Goal: Information Seeking & Learning: Learn about a topic

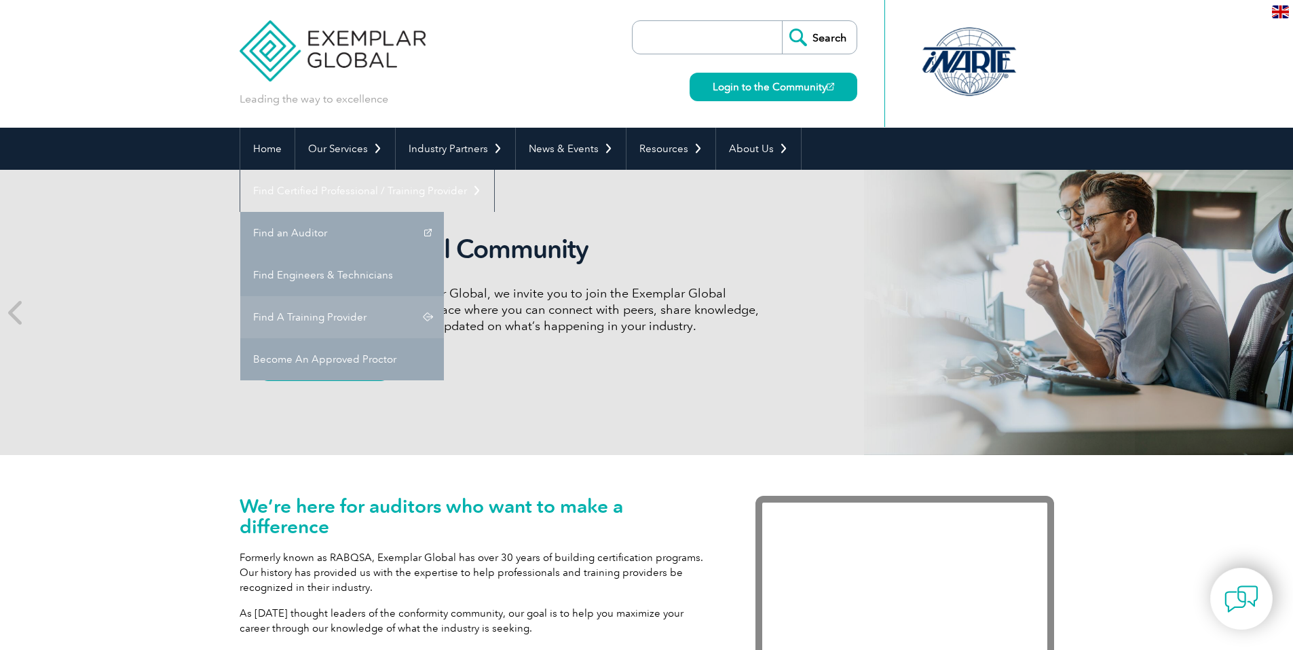
click at [444, 296] on link "Find A Training Provider" at bounding box center [342, 317] width 204 height 42
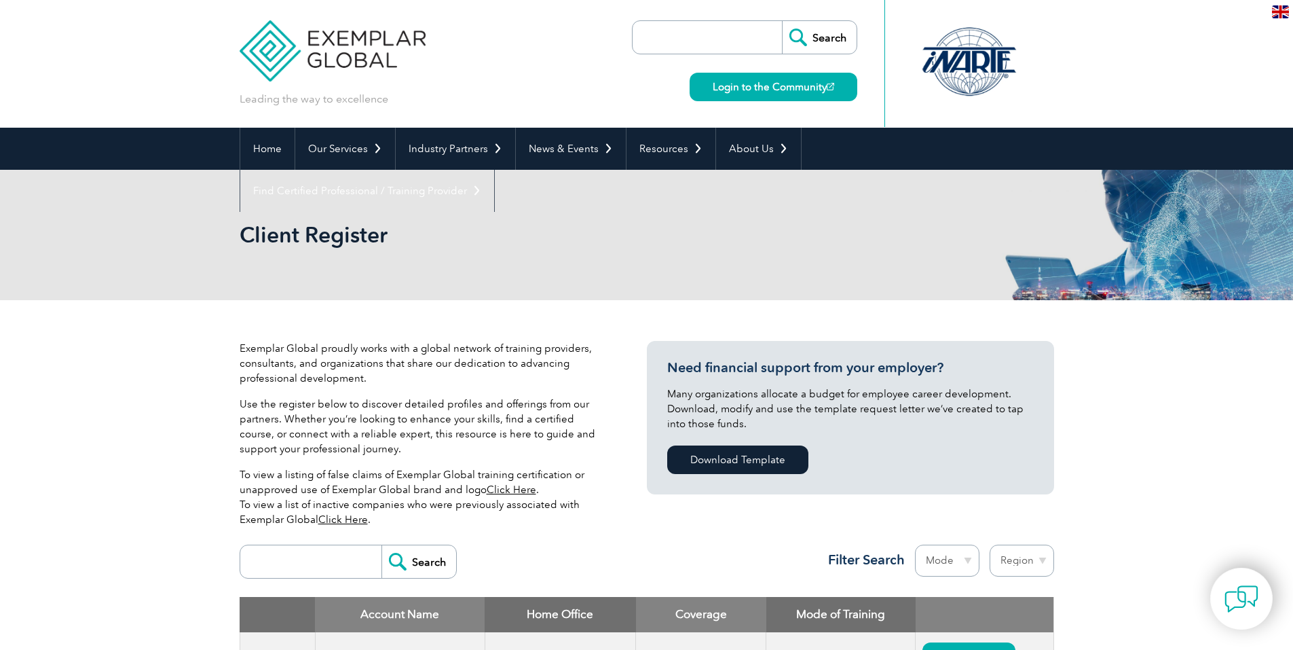
click at [305, 569] on input "search" at bounding box center [314, 561] width 134 height 33
type input "kgs"
click at [411, 562] on input "Search" at bounding box center [419, 561] width 75 height 33
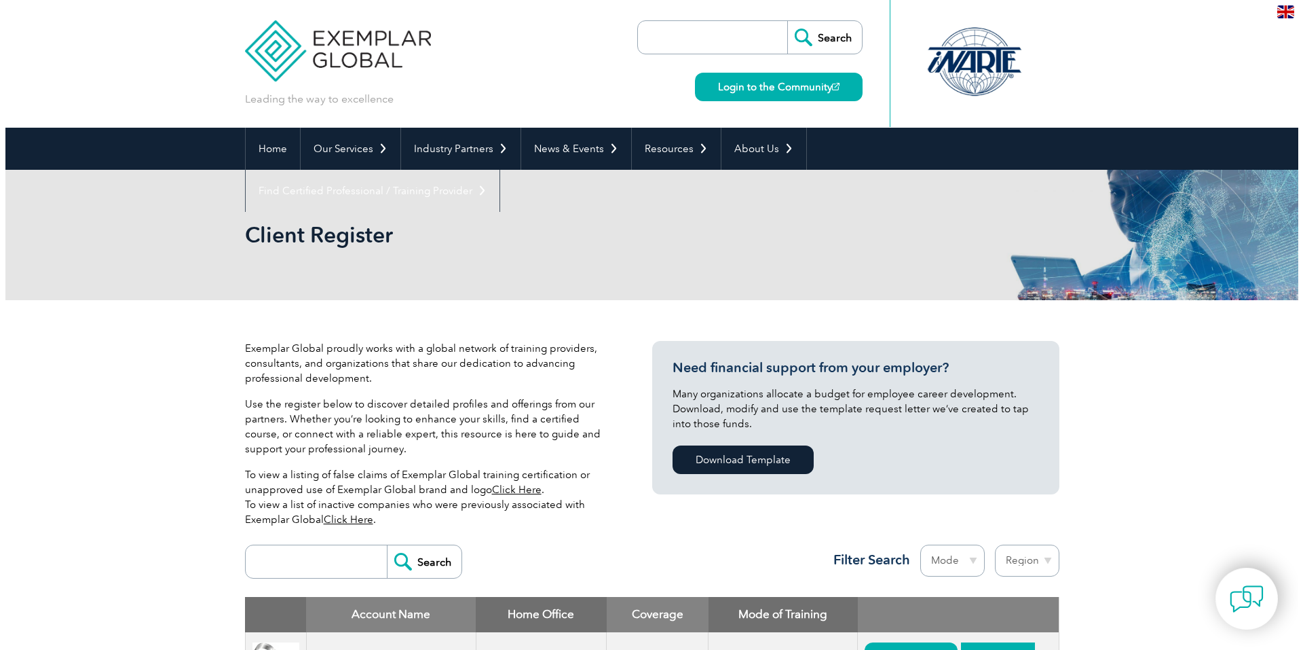
scroll to position [100, 0]
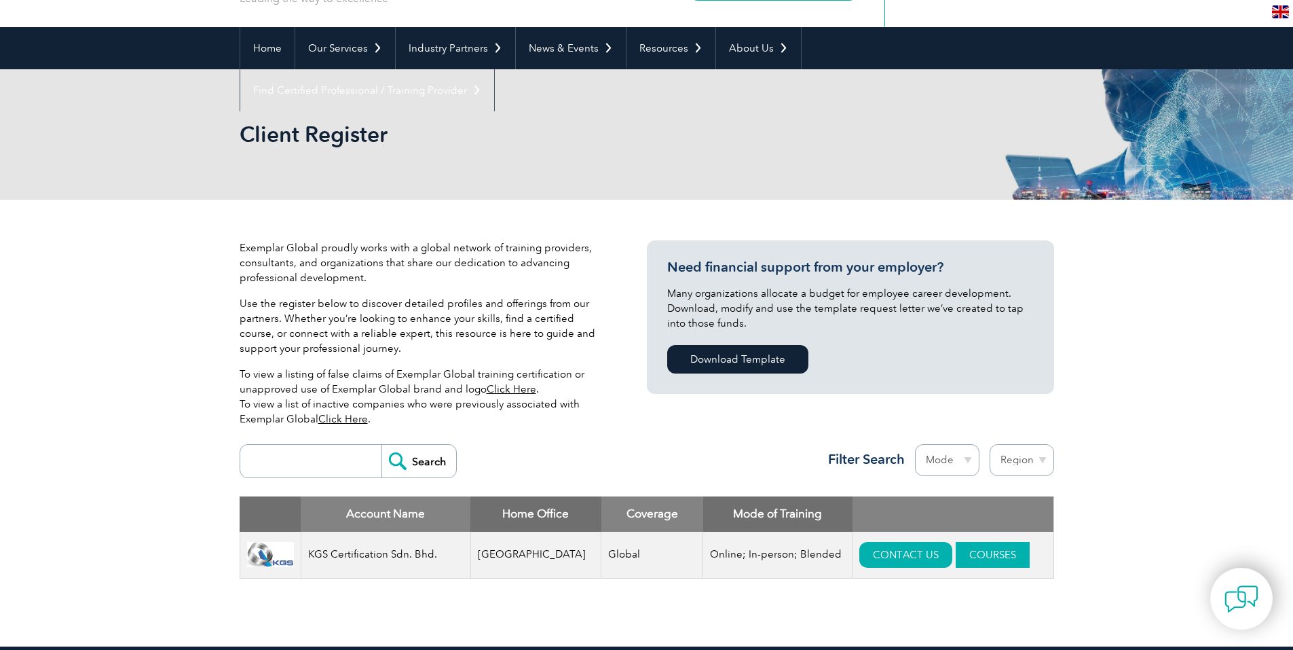
click at [956, 556] on link "COURSES" at bounding box center [993, 555] width 74 height 26
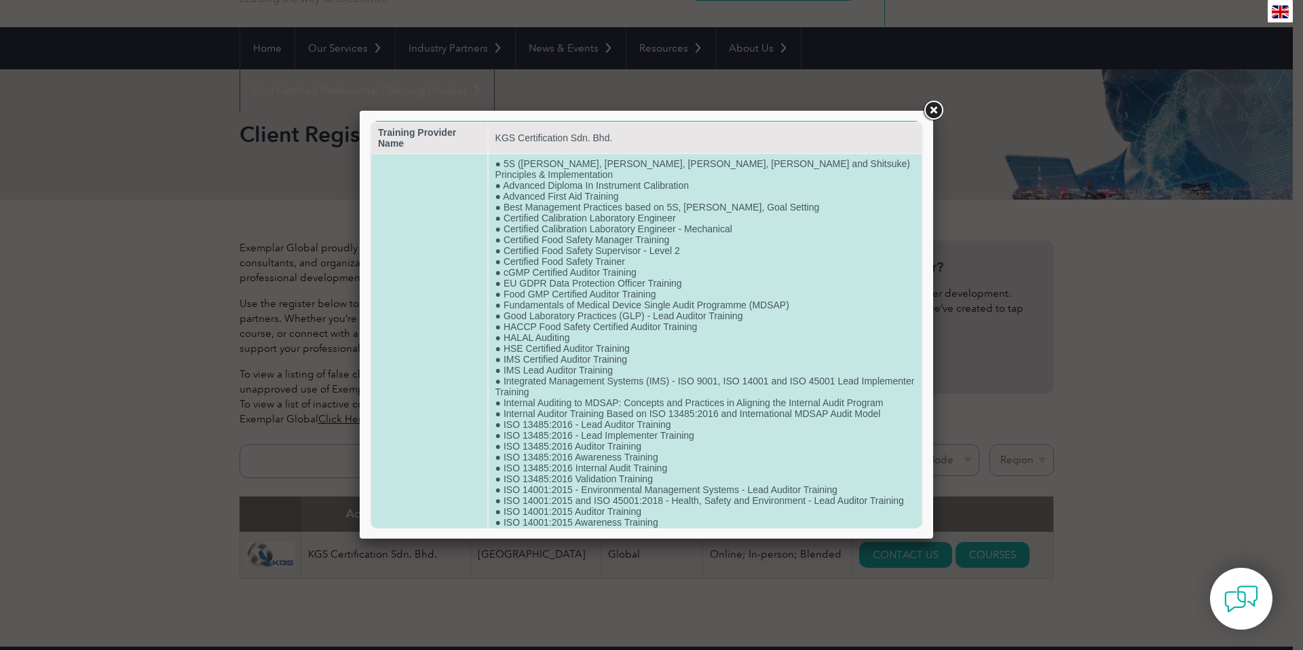
scroll to position [0, 0]
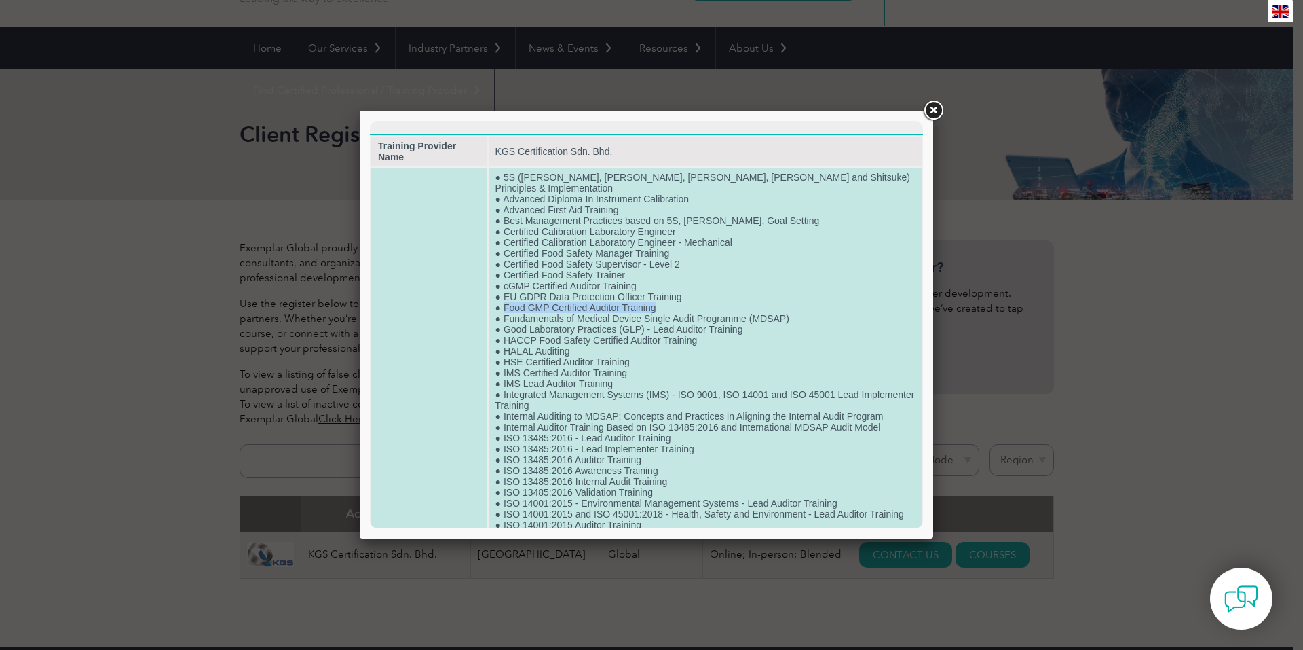
drag, startPoint x: 513, startPoint y: 289, endPoint x: 694, endPoint y: 291, distance: 180.6
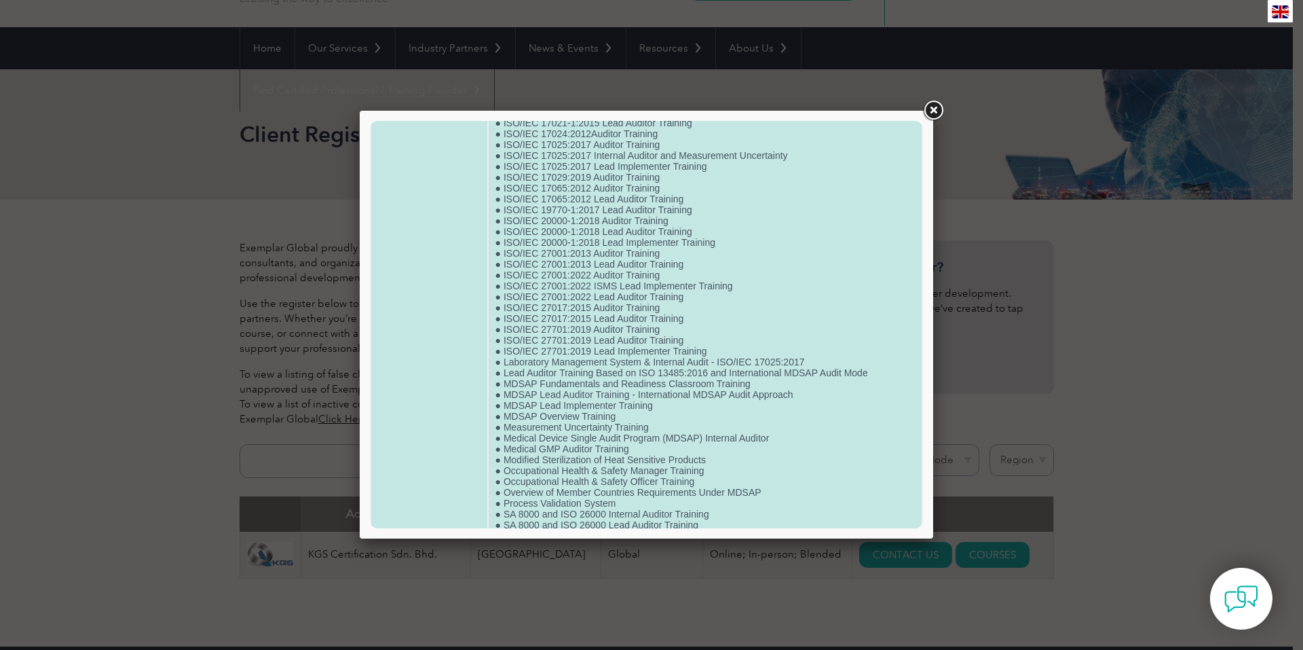
scroll to position [1331, 0]
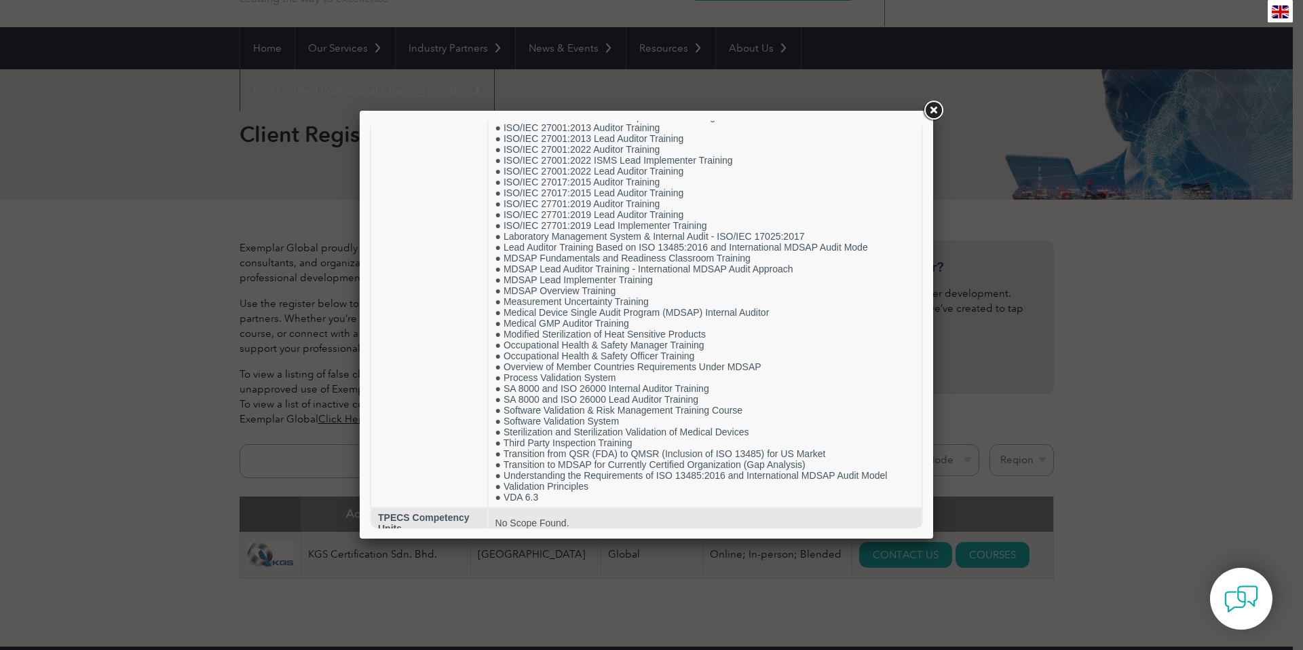
click at [933, 108] on link at bounding box center [933, 110] width 24 height 24
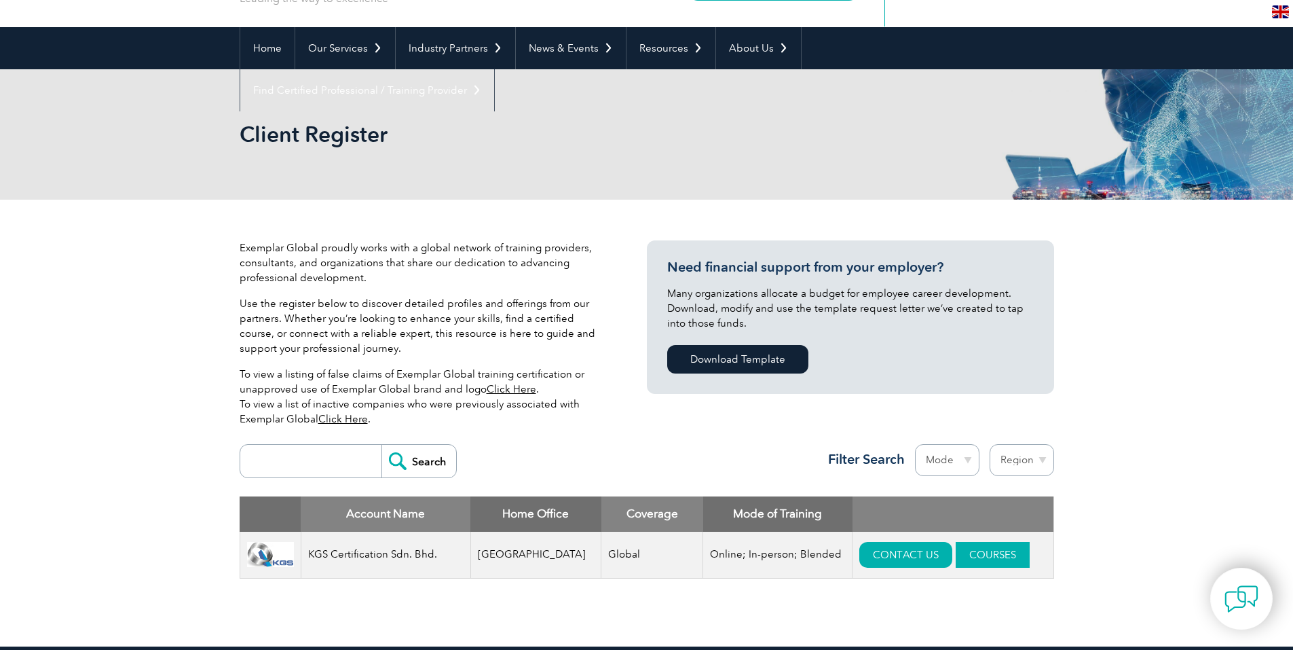
click at [956, 559] on link "COURSES" at bounding box center [993, 555] width 74 height 26
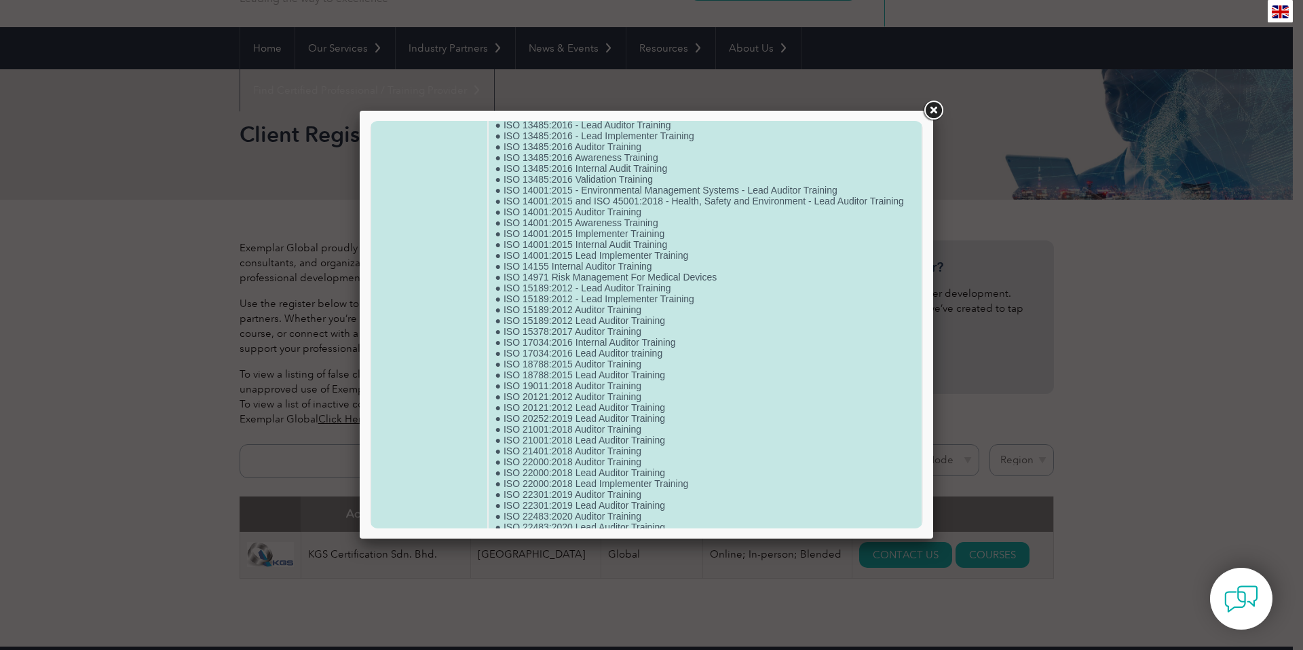
scroll to position [0, 0]
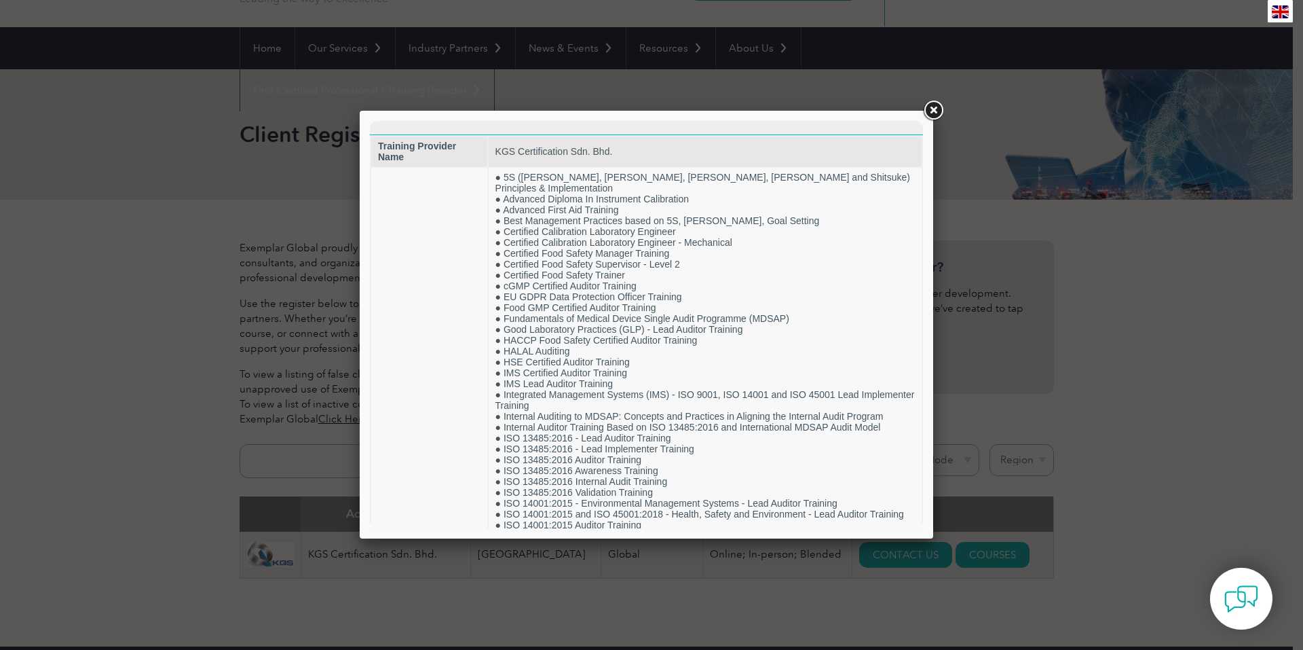
click at [935, 111] on link at bounding box center [933, 110] width 24 height 24
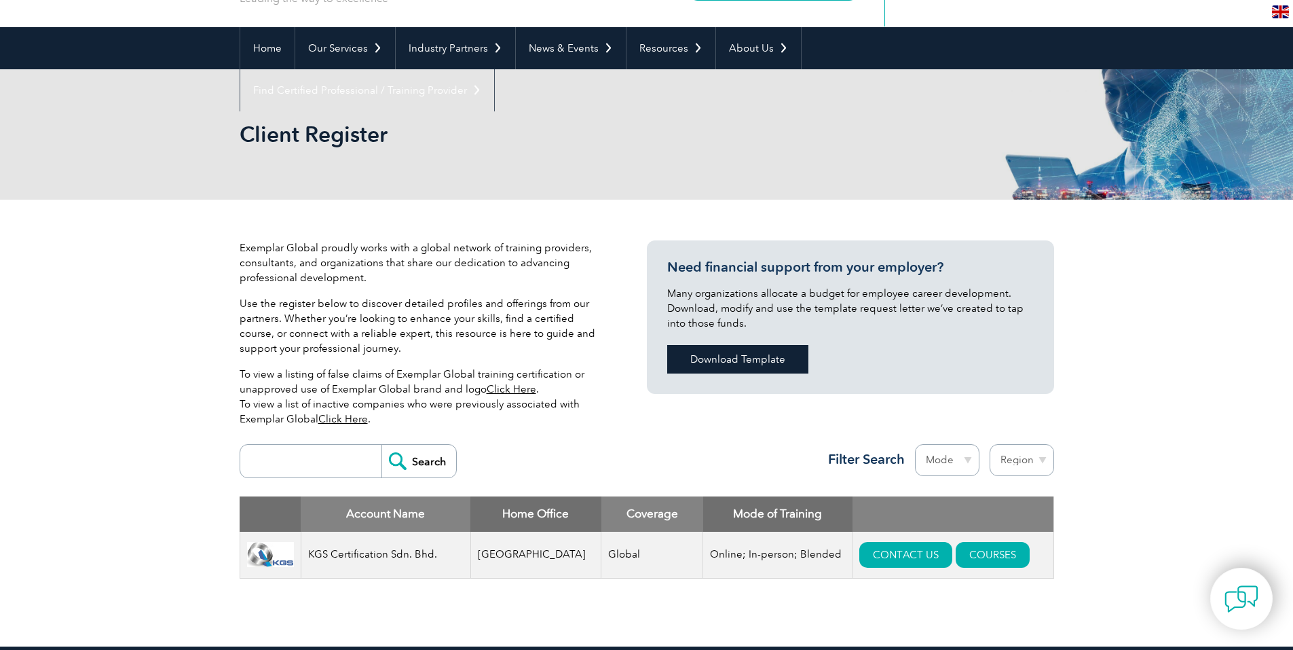
click at [741, 358] on link "Download Template" at bounding box center [737, 359] width 141 height 29
click at [956, 544] on link "COURSES" at bounding box center [993, 555] width 74 height 26
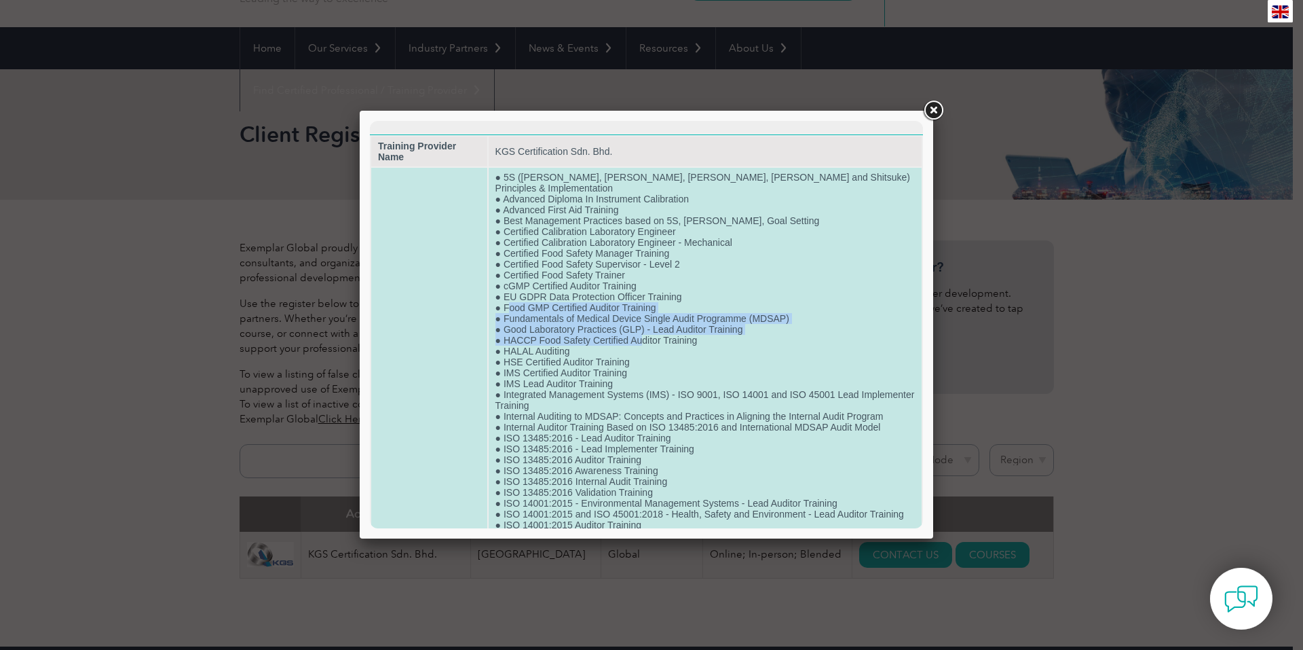
drag, startPoint x: 519, startPoint y: 284, endPoint x: 650, endPoint y: 314, distance: 135.1
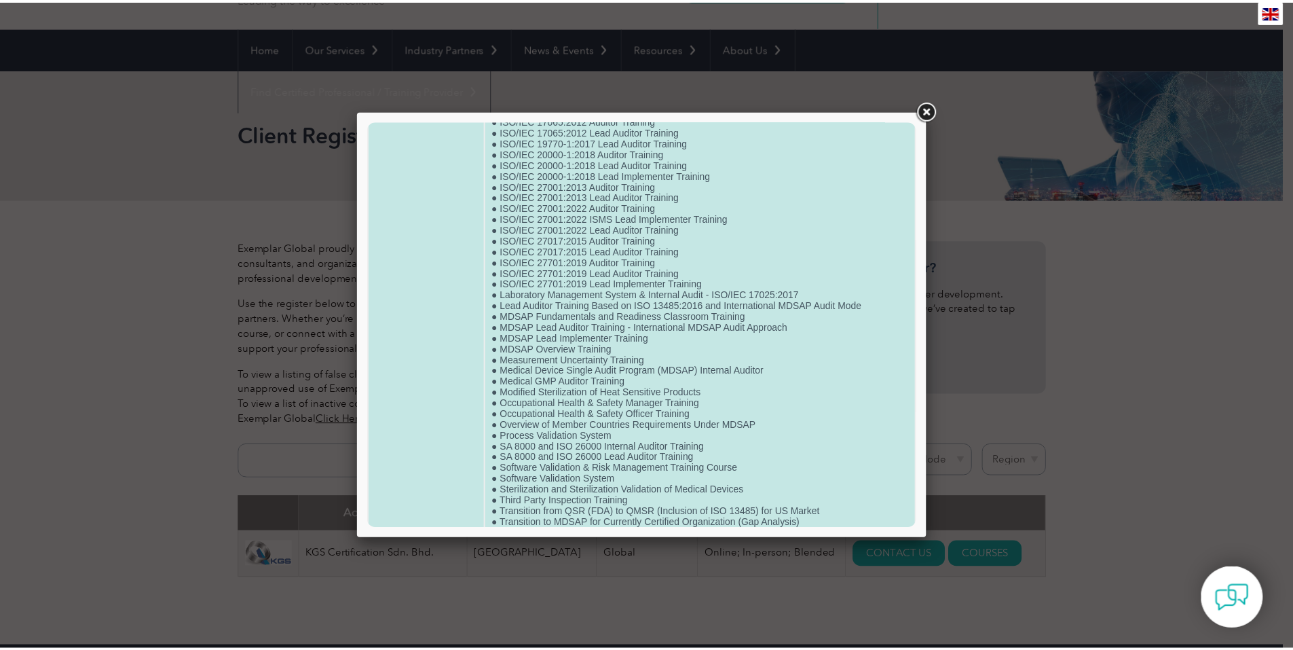
scroll to position [1331, 0]
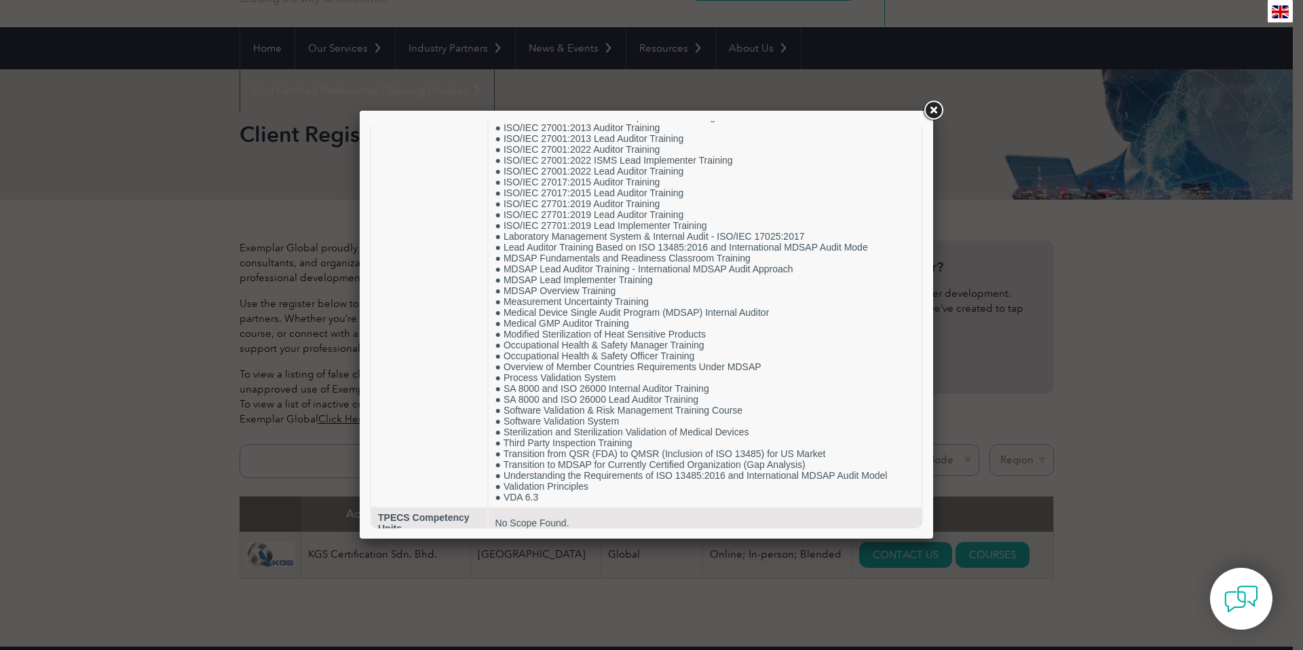
click at [930, 108] on link at bounding box center [933, 110] width 24 height 24
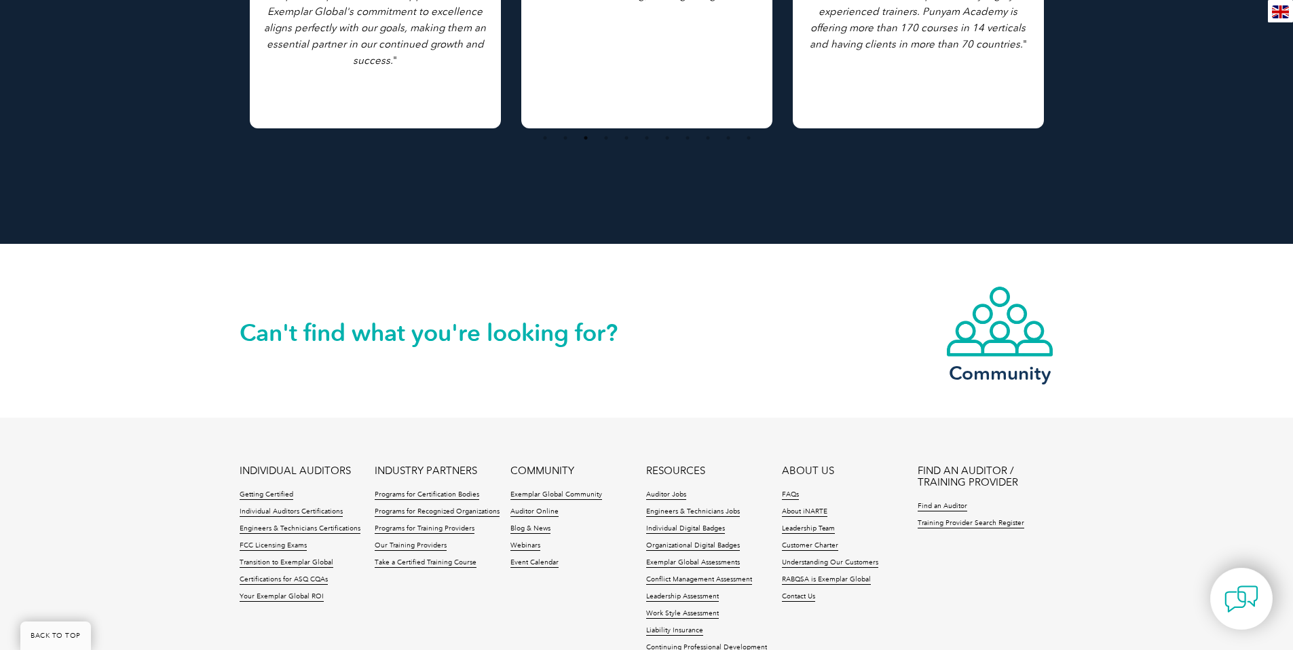
scroll to position [1314, 0]
